Goal: Transaction & Acquisition: Obtain resource

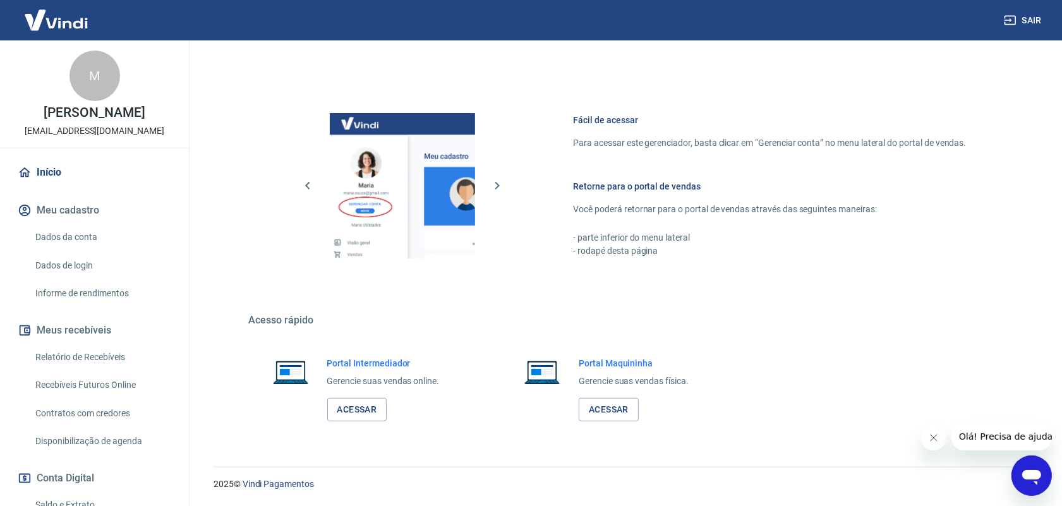
scroll to position [152, 0]
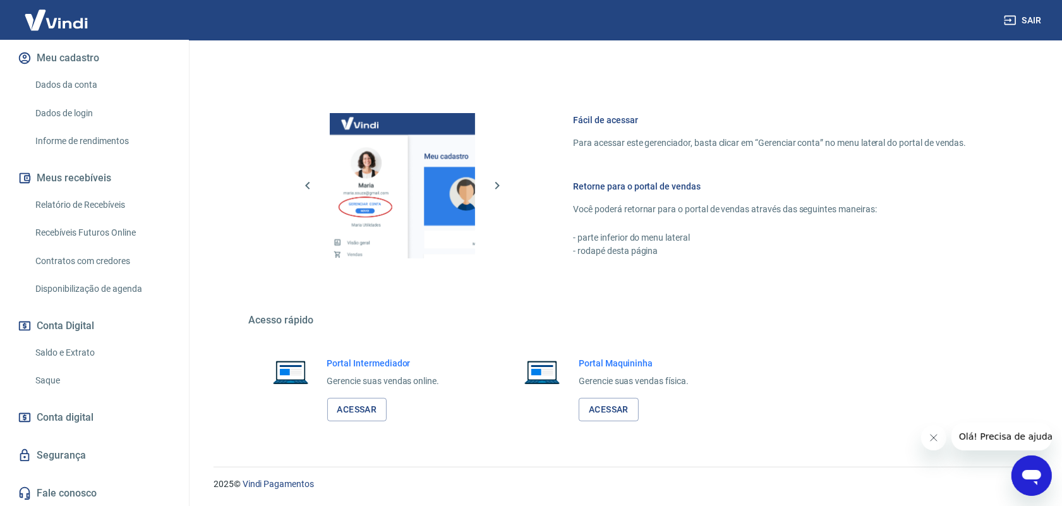
click at [106, 204] on link "Relatório de Recebíveis" at bounding box center [101, 205] width 143 height 26
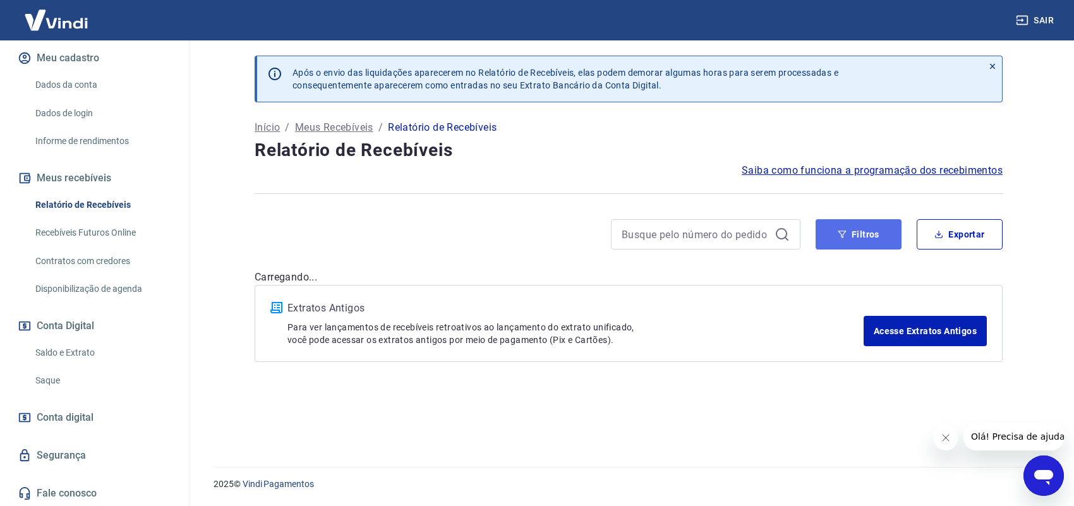
click at [871, 232] on button "Filtros" at bounding box center [859, 234] width 86 height 30
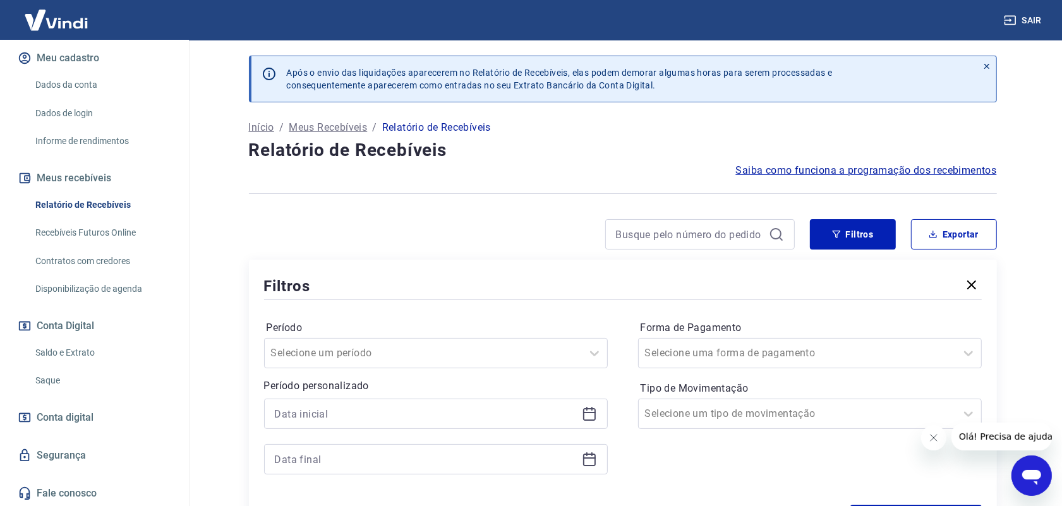
click at [585, 418] on icon at bounding box center [589, 413] width 15 height 15
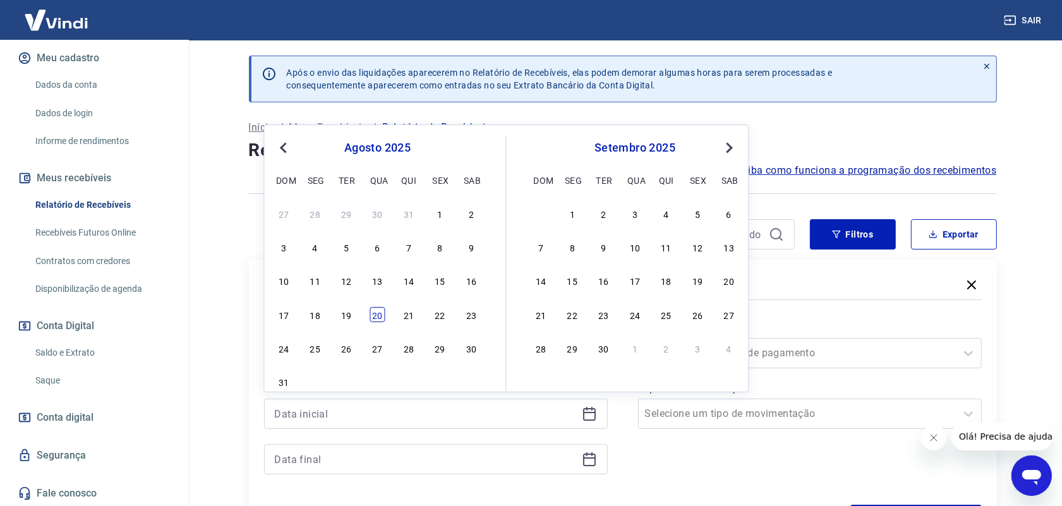
click at [378, 314] on div "20" at bounding box center [377, 314] width 15 height 15
type input "[DATE]"
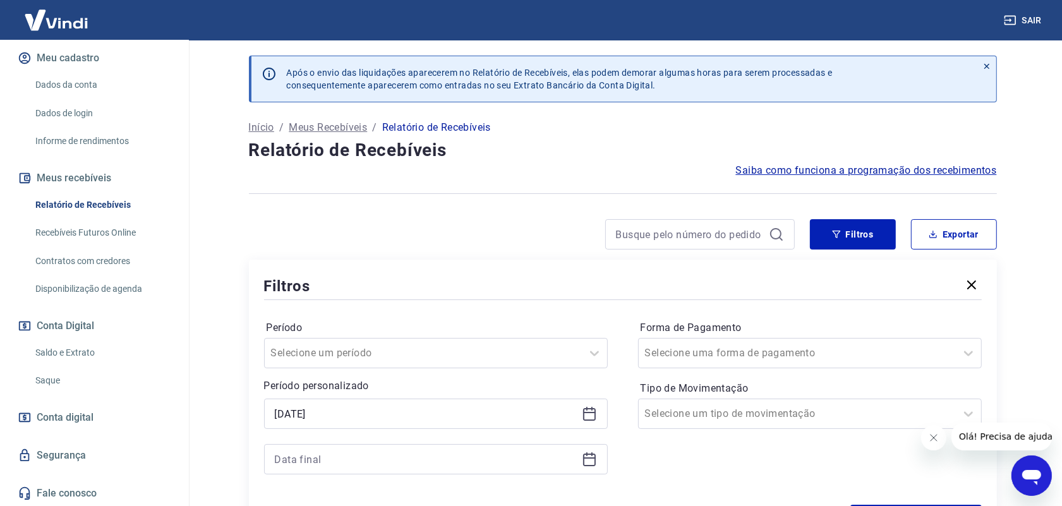
click at [592, 460] on icon at bounding box center [589, 459] width 15 height 15
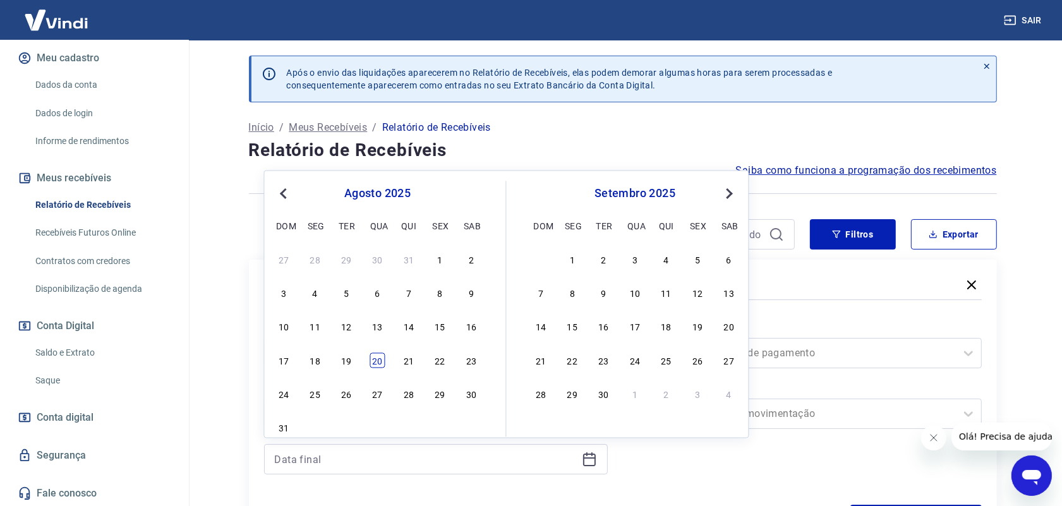
click at [380, 360] on div "20" at bounding box center [377, 360] width 15 height 15
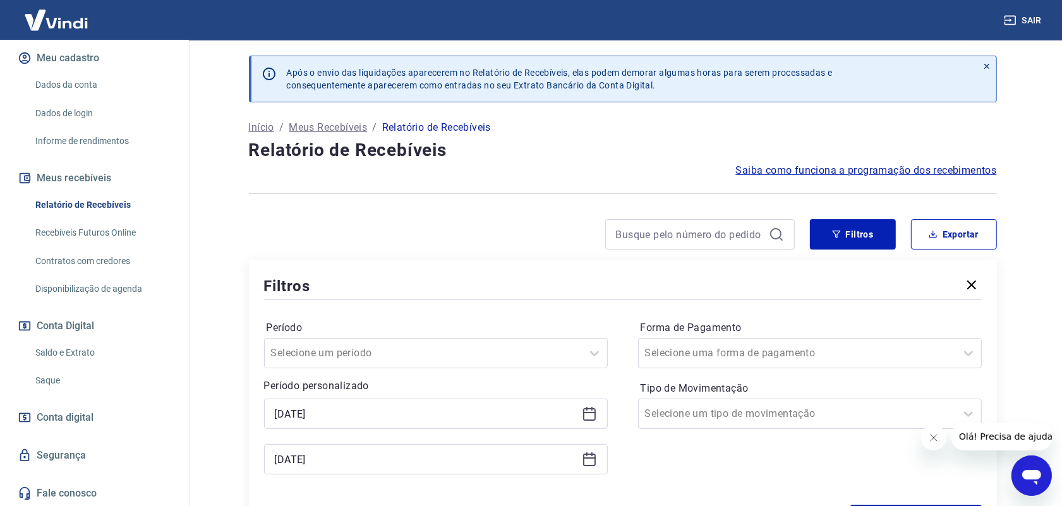
type input "[DATE]"
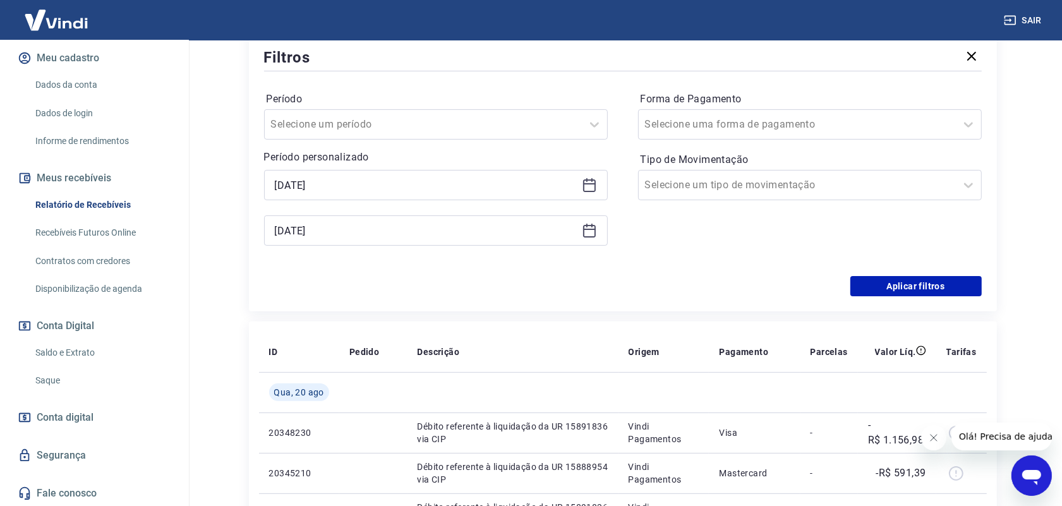
scroll to position [237, 0]
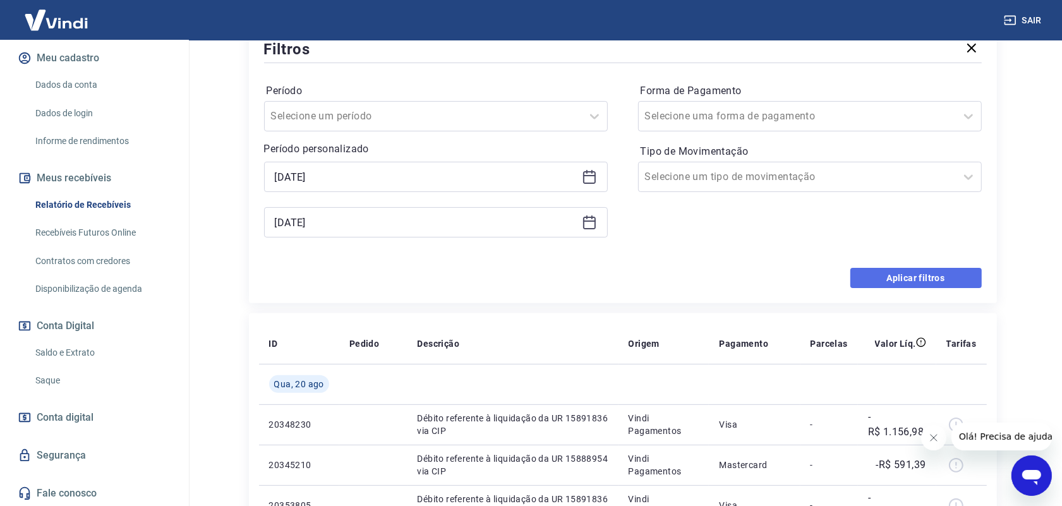
click at [950, 276] on button "Aplicar filtros" at bounding box center [916, 278] width 131 height 20
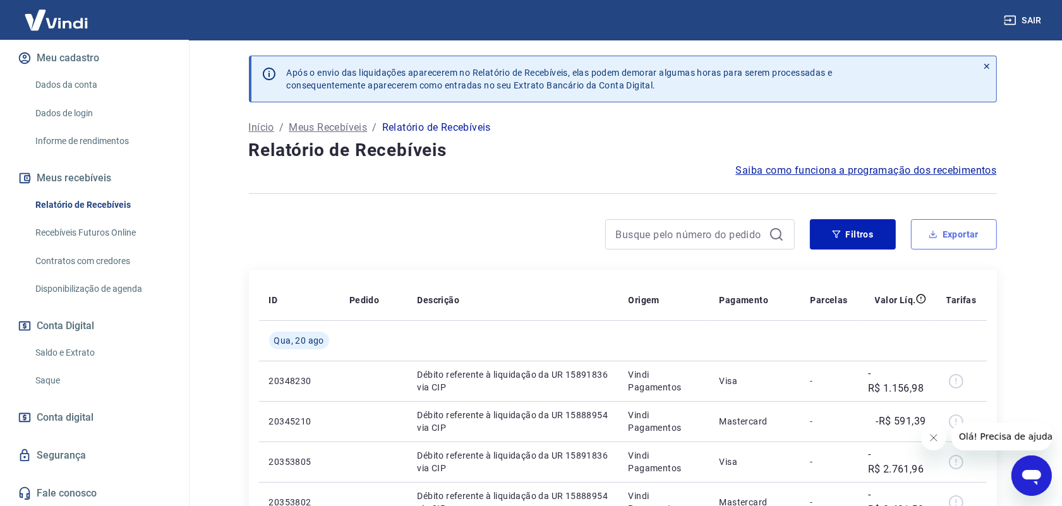
click at [961, 238] on button "Exportar" at bounding box center [954, 234] width 86 height 30
type input "[DATE]"
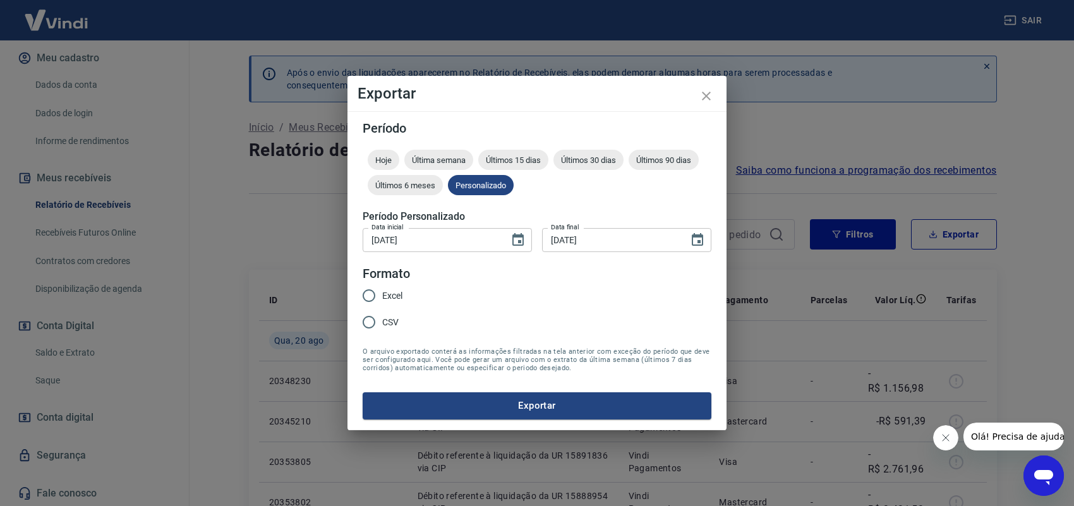
click at [377, 285] on input "Excel" at bounding box center [369, 296] width 27 height 27
radio input "true"
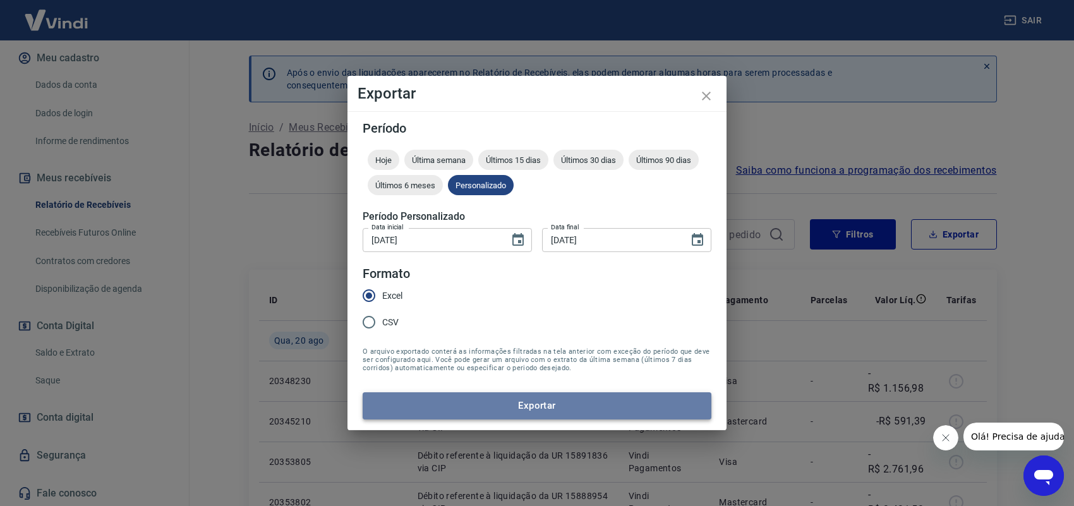
click at [499, 398] on button "Exportar" at bounding box center [537, 406] width 349 height 27
